Goal: Task Accomplishment & Management: Use online tool/utility

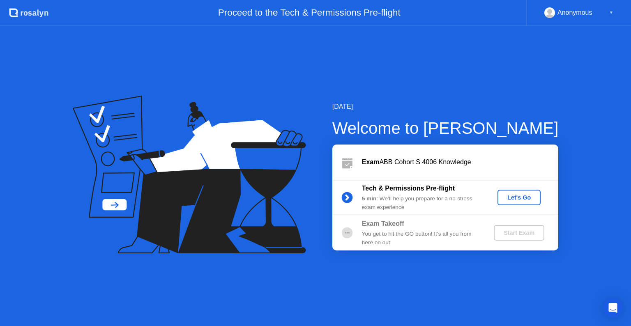
click at [515, 199] on div "Let's Go" at bounding box center [519, 197] width 37 height 7
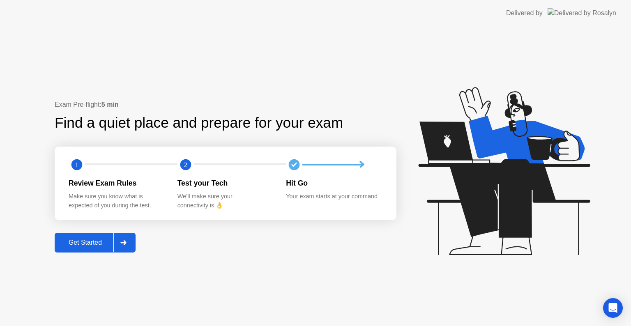
click at [127, 242] on icon at bounding box center [123, 242] width 6 height 5
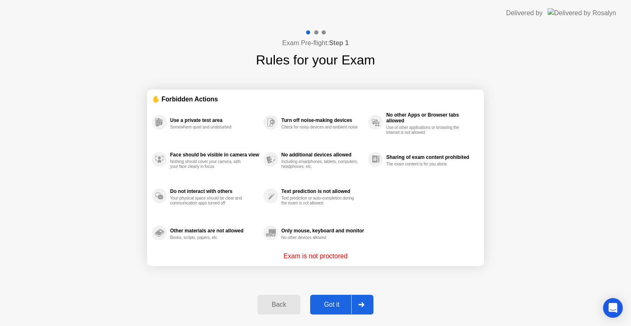
click at [366, 310] on div at bounding box center [361, 304] width 20 height 19
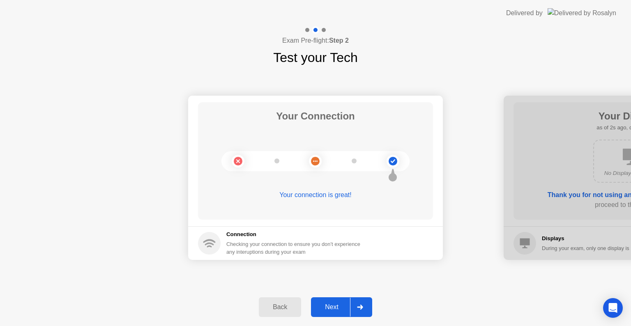
click at [368, 315] on div at bounding box center [360, 307] width 20 height 19
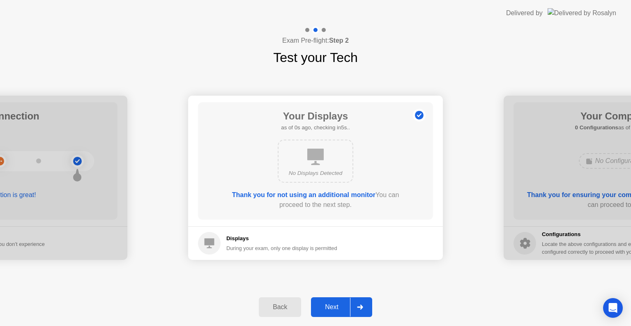
click at [368, 315] on div at bounding box center [360, 307] width 20 height 19
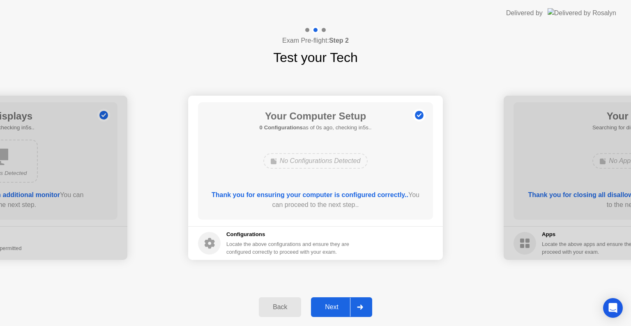
click at [368, 315] on div at bounding box center [360, 307] width 20 height 19
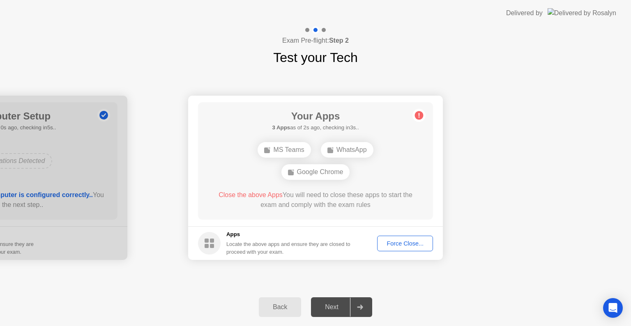
click at [402, 241] on div "Force Close..." at bounding box center [405, 243] width 50 height 7
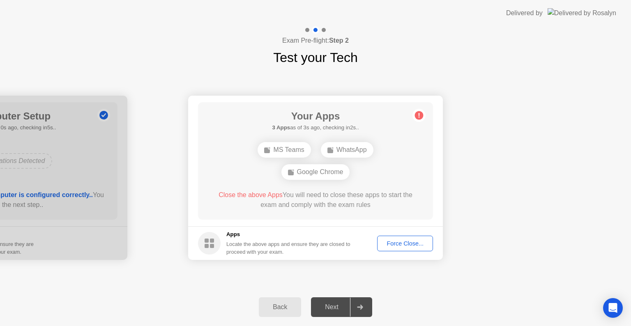
click at [412, 245] on div "Force Close..." at bounding box center [405, 243] width 50 height 7
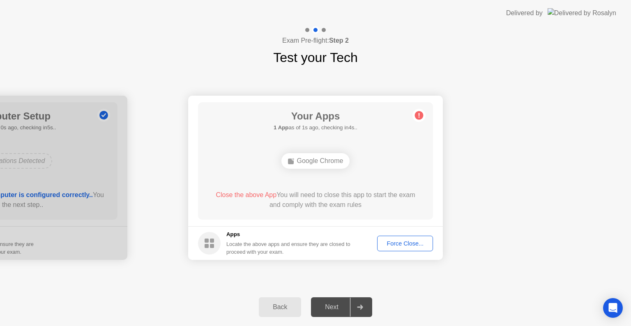
click at [413, 243] on div "Force Close..." at bounding box center [405, 243] width 50 height 7
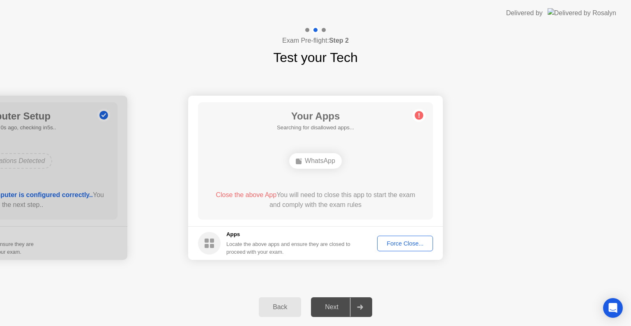
click at [403, 245] on div "Force Close..." at bounding box center [405, 243] width 50 height 7
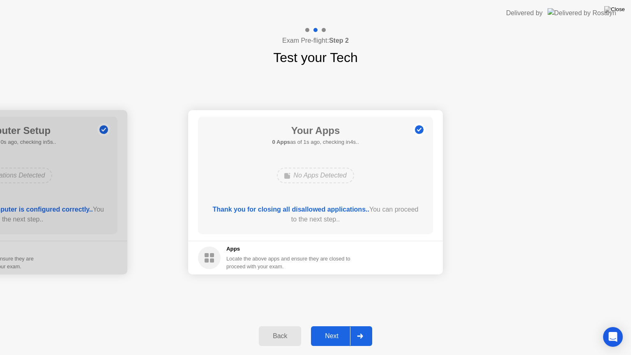
click at [371, 326] on button "Next" at bounding box center [341, 336] width 61 height 20
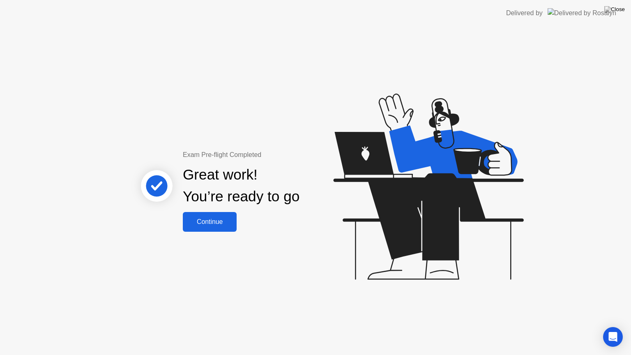
click at [193, 223] on div "Continue" at bounding box center [209, 221] width 49 height 7
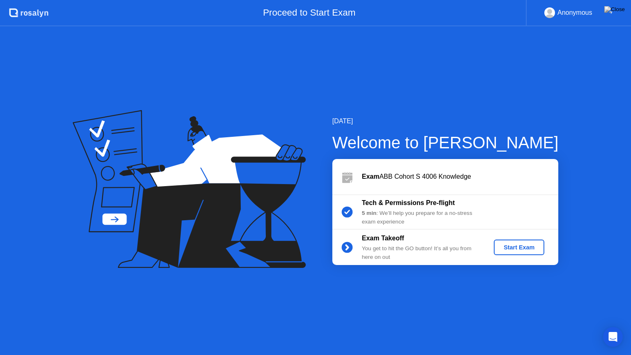
click at [521, 251] on div "Start Exam" at bounding box center [519, 247] width 44 height 7
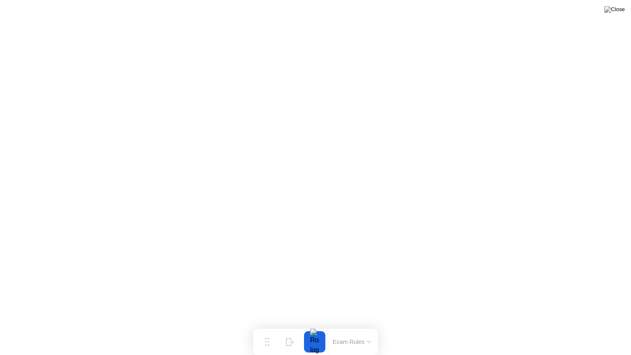
click at [613, 15] on button at bounding box center [614, 9] width 25 height 11
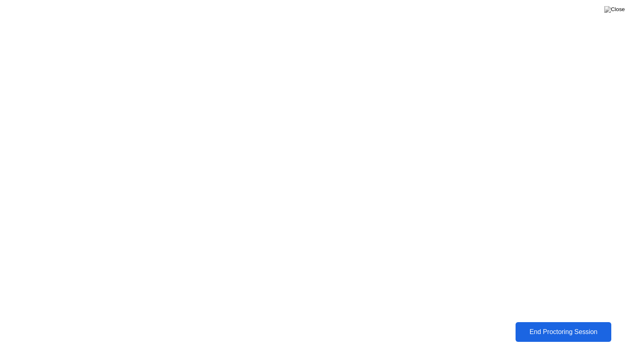
click at [551, 326] on button "End Proctoring Session" at bounding box center [563, 332] width 96 height 20
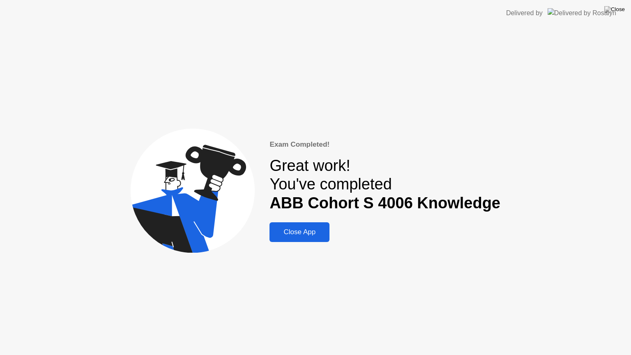
click at [307, 226] on button "Close App" at bounding box center [299, 232] width 60 height 20
